Goal: Information Seeking & Learning: Learn about a topic

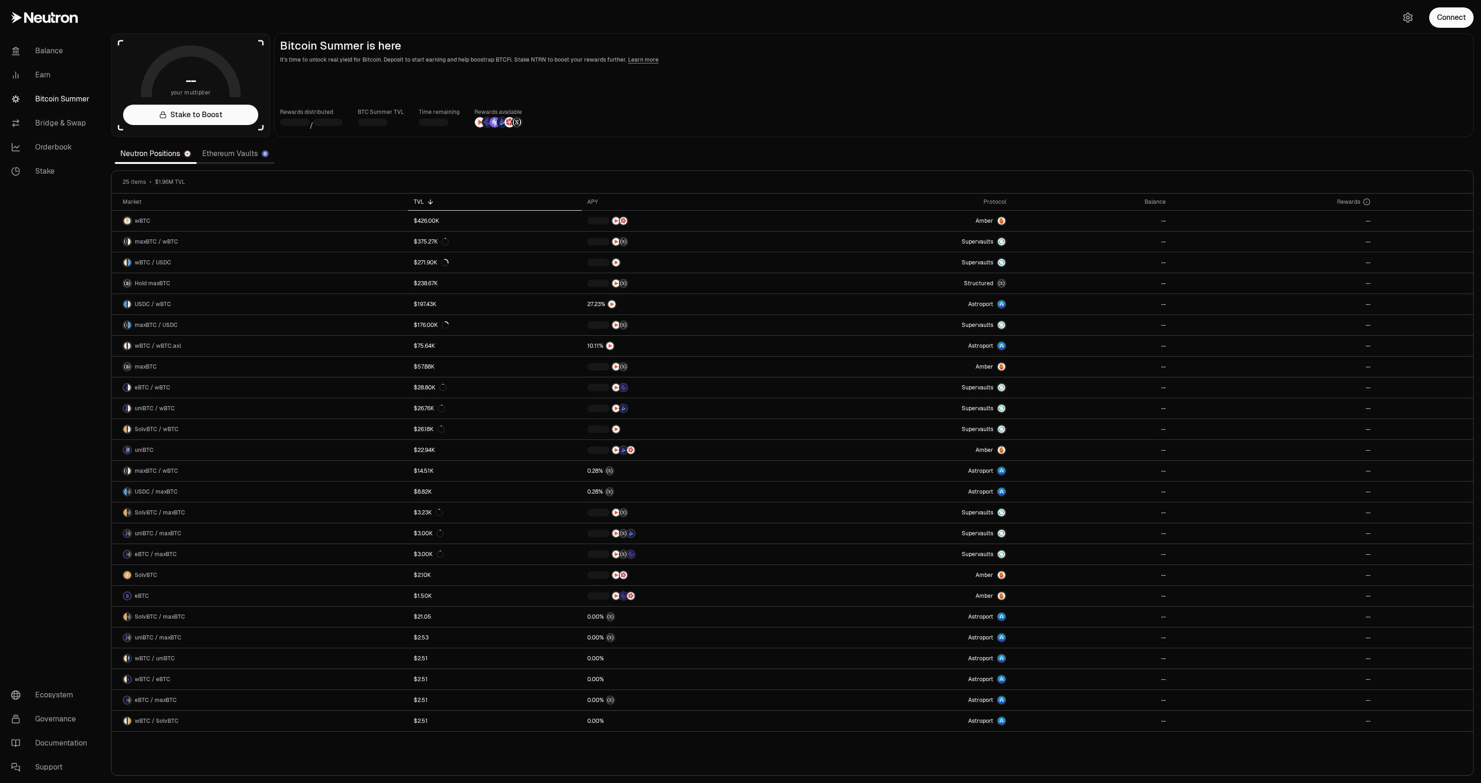
click at [235, 156] on link "Ethereum Vaults" at bounding box center [236, 153] width 78 height 19
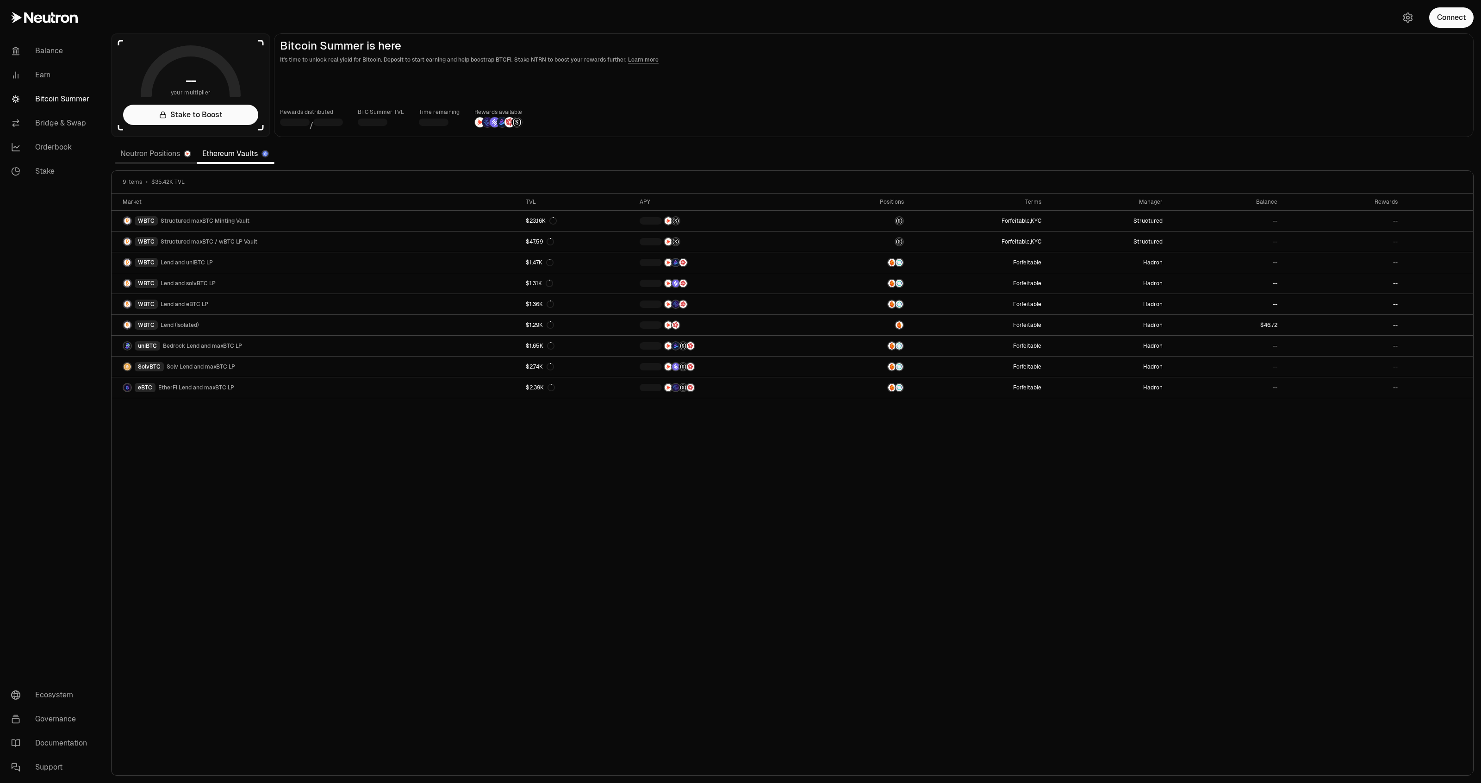
click at [156, 156] on link "Neutron Positions" at bounding box center [156, 153] width 82 height 19
